Goal: Task Accomplishment & Management: Manage account settings

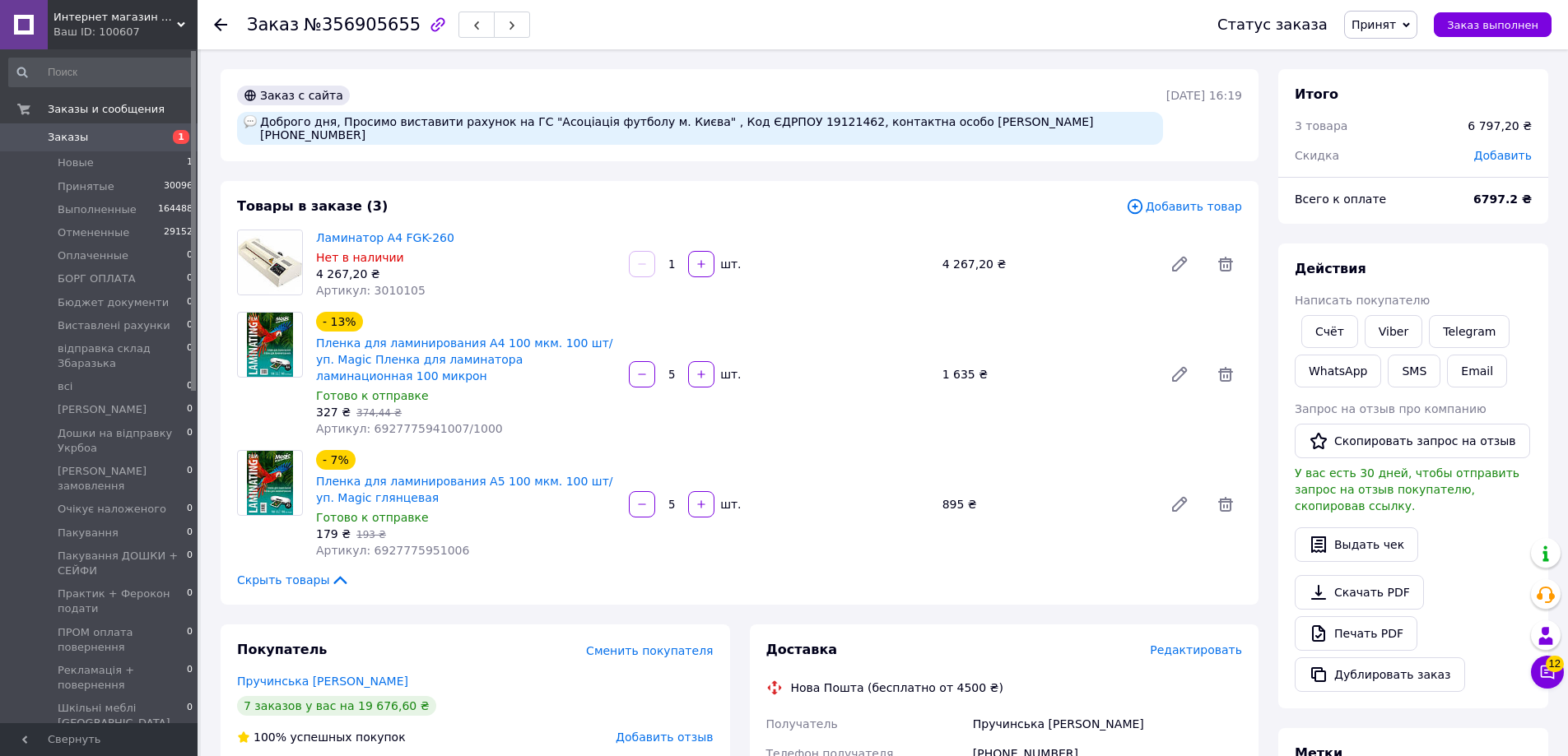
click at [63, 137] on span "Заказы" at bounding box center [68, 137] width 40 height 15
